Goal: Task Accomplishment & Management: Manage account settings

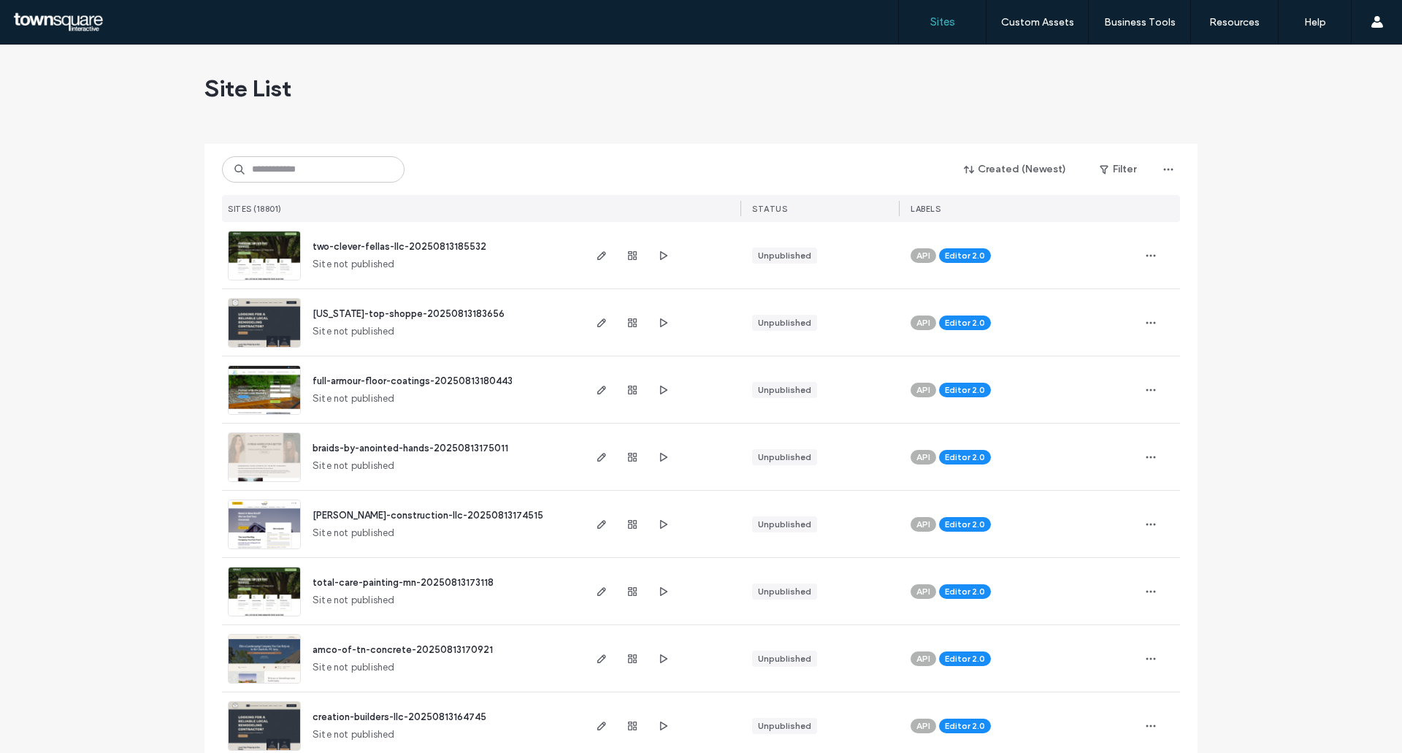
click at [288, 175] on input at bounding box center [313, 169] width 183 height 26
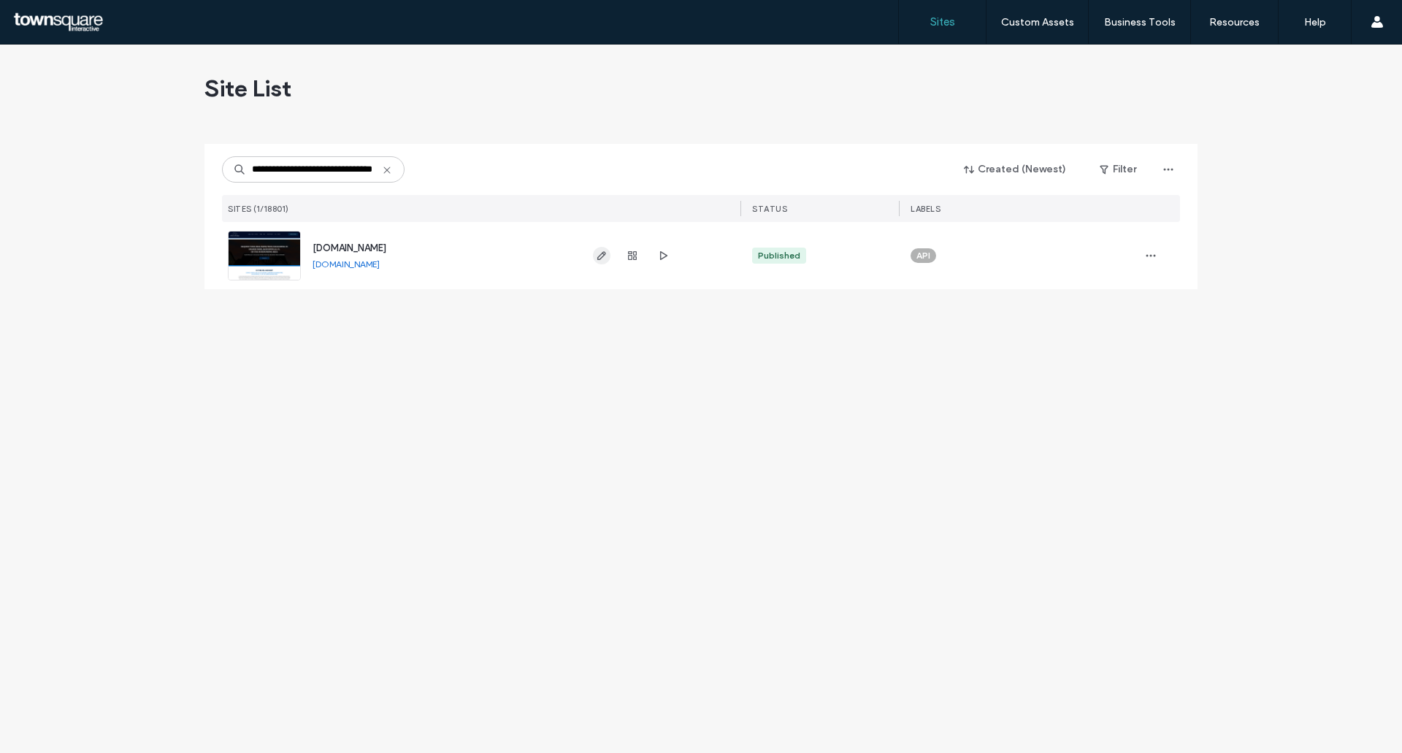
type input "**********"
click at [607, 253] on icon "button" at bounding box center [602, 256] width 12 height 12
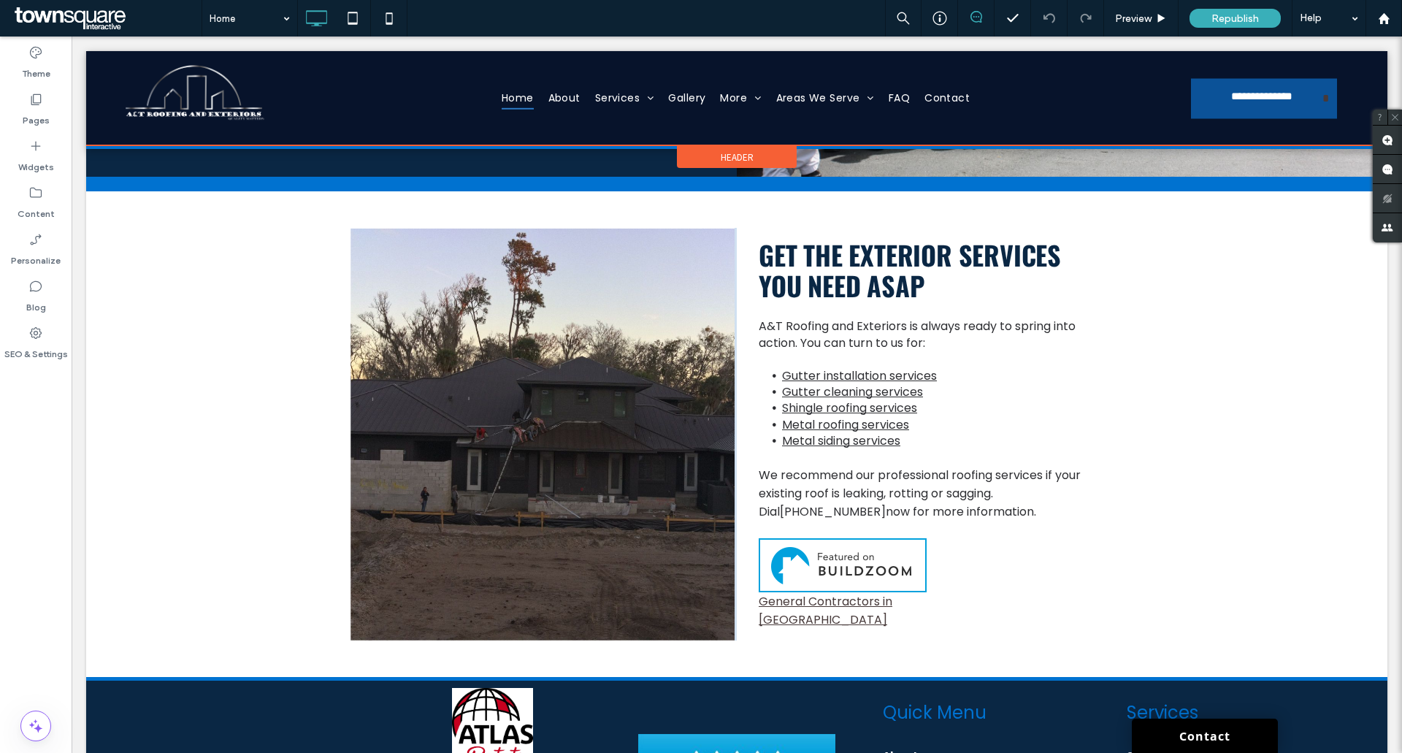
scroll to position [3181, 0]
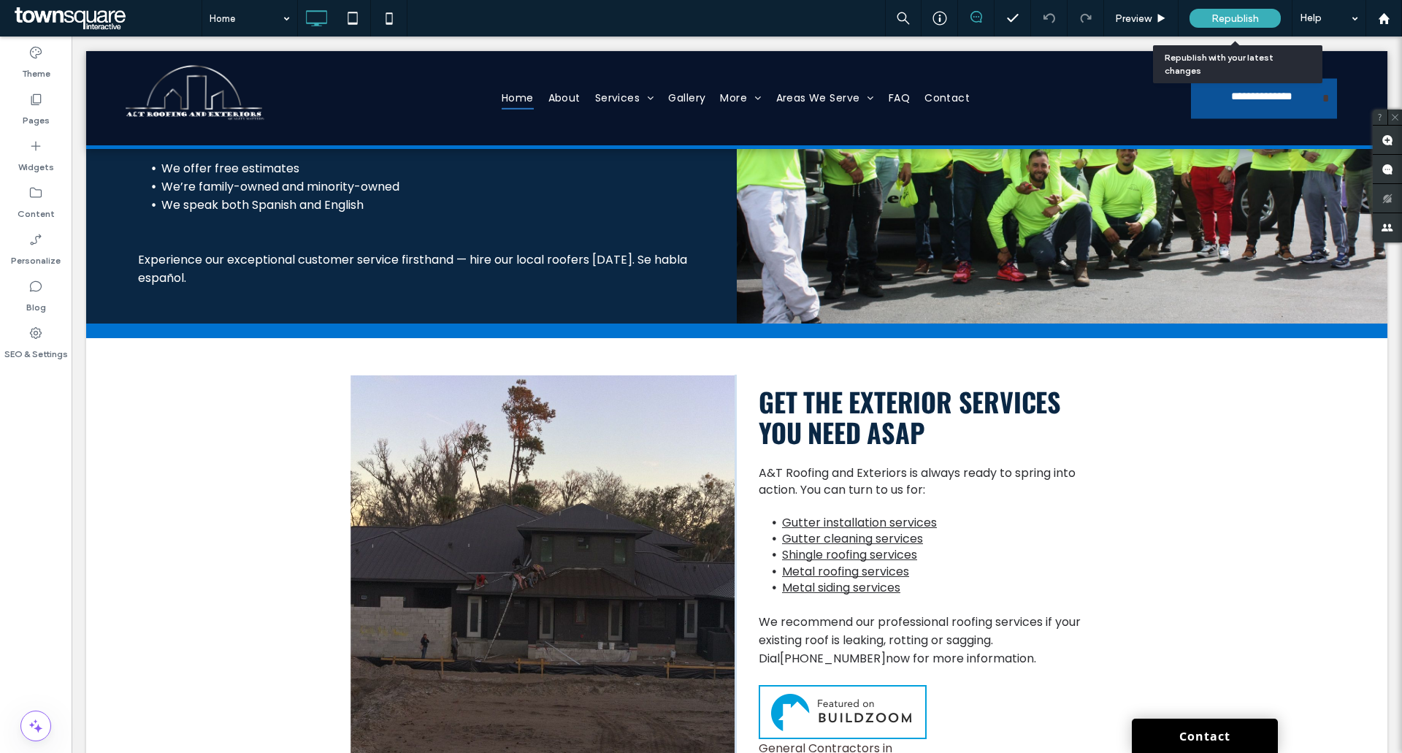
click at [1199, 11] on div "Republish" at bounding box center [1235, 18] width 91 height 19
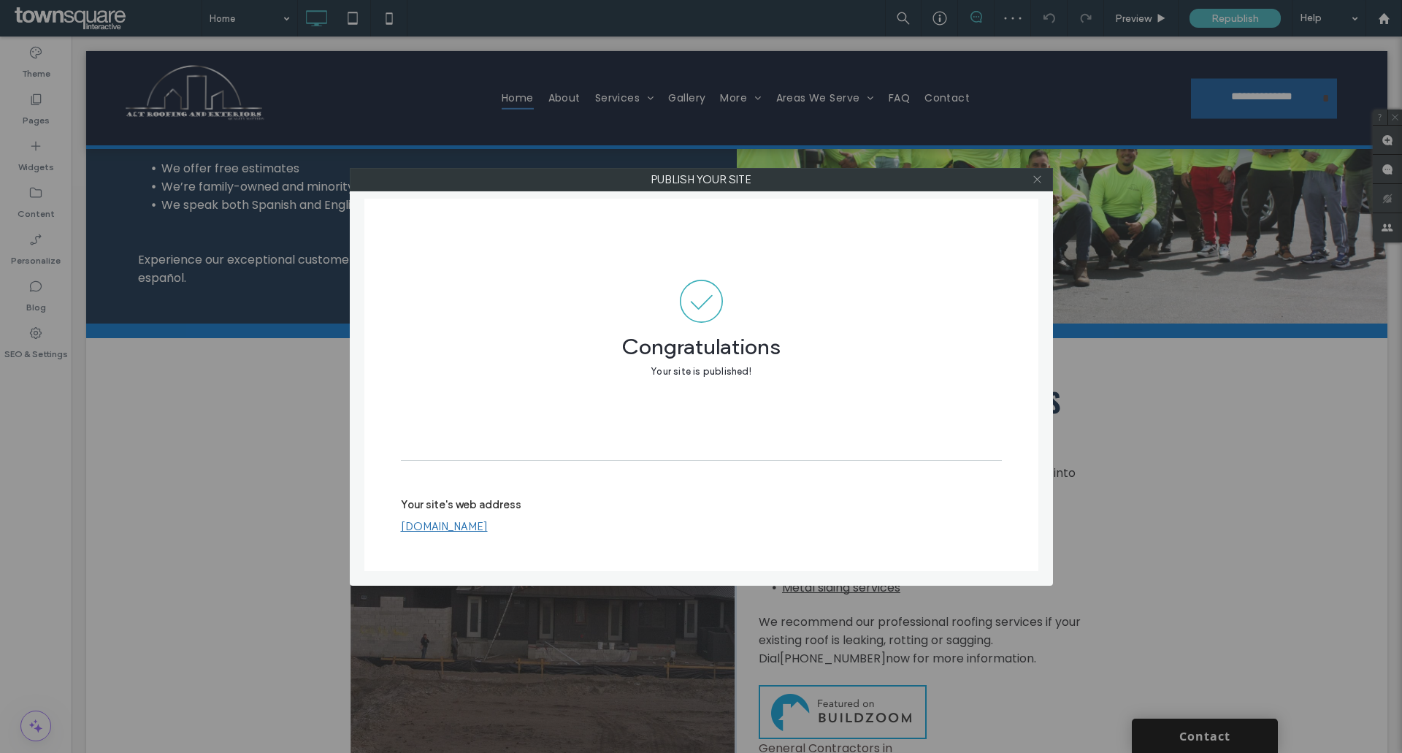
click at [1033, 171] on span at bounding box center [1037, 180] width 11 height 22
